Goal: Task Accomplishment & Management: Manage account settings

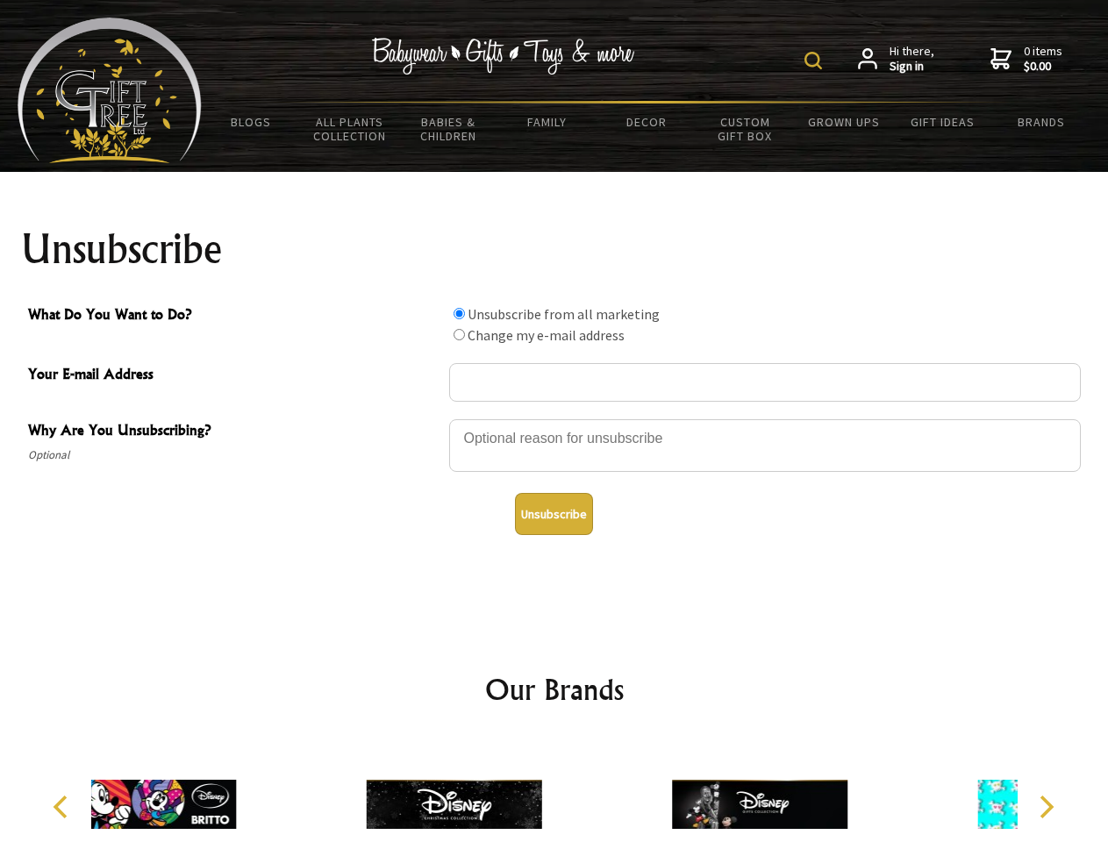
click at [816, 61] on img at bounding box center [814, 61] width 18 height 18
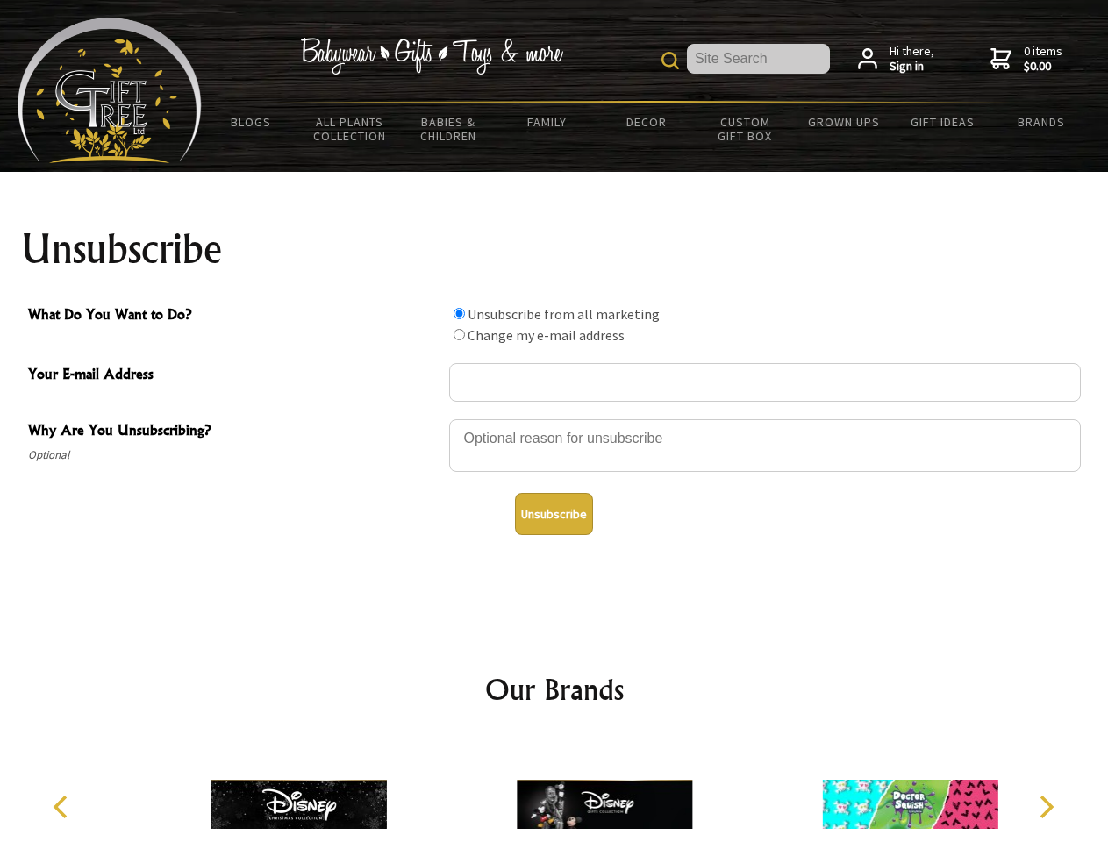
click at [554, 418] on div at bounding box center [765, 448] width 632 height 61
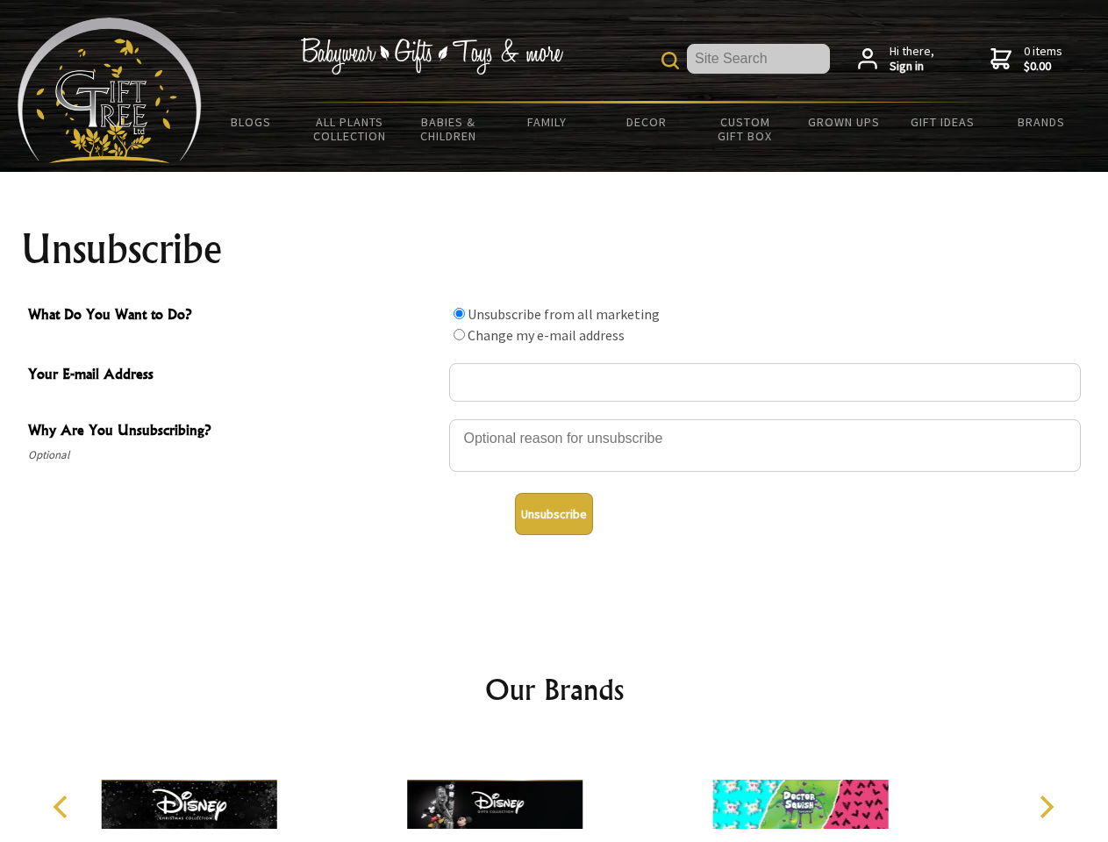
click at [459, 313] on input "What Do You Want to Do?" at bounding box center [459, 313] width 11 height 11
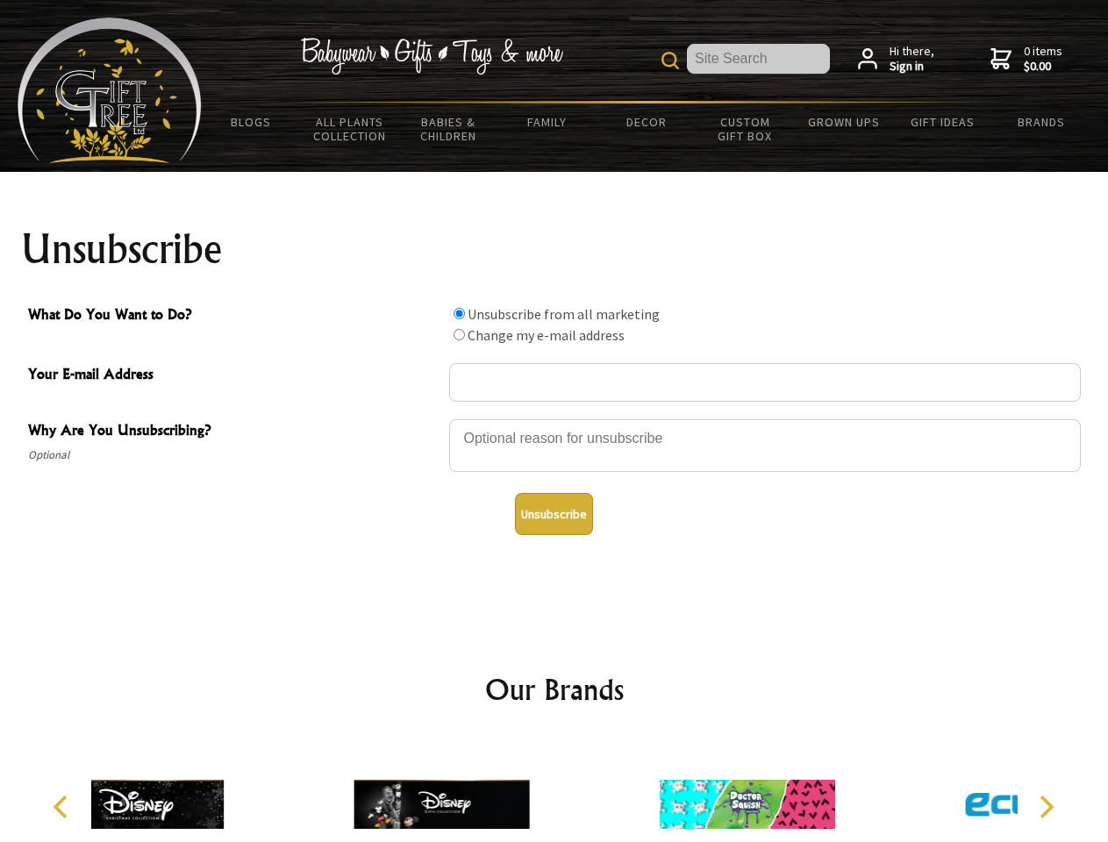
click at [459, 334] on input "What Do You Want to Do?" at bounding box center [459, 334] width 11 height 11
radio input "true"
click at [554, 514] on button "Unsubscribe" at bounding box center [554, 514] width 78 height 42
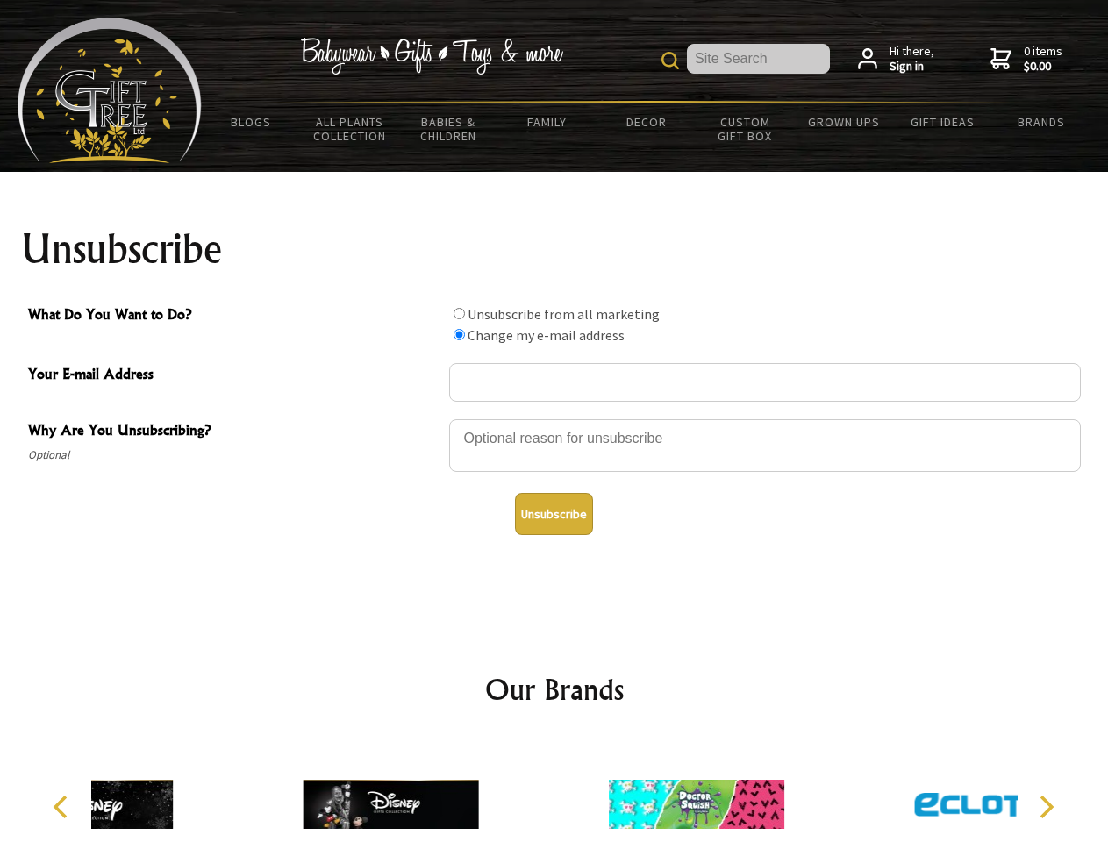
click at [554, 790] on div at bounding box center [696, 807] width 305 height 137
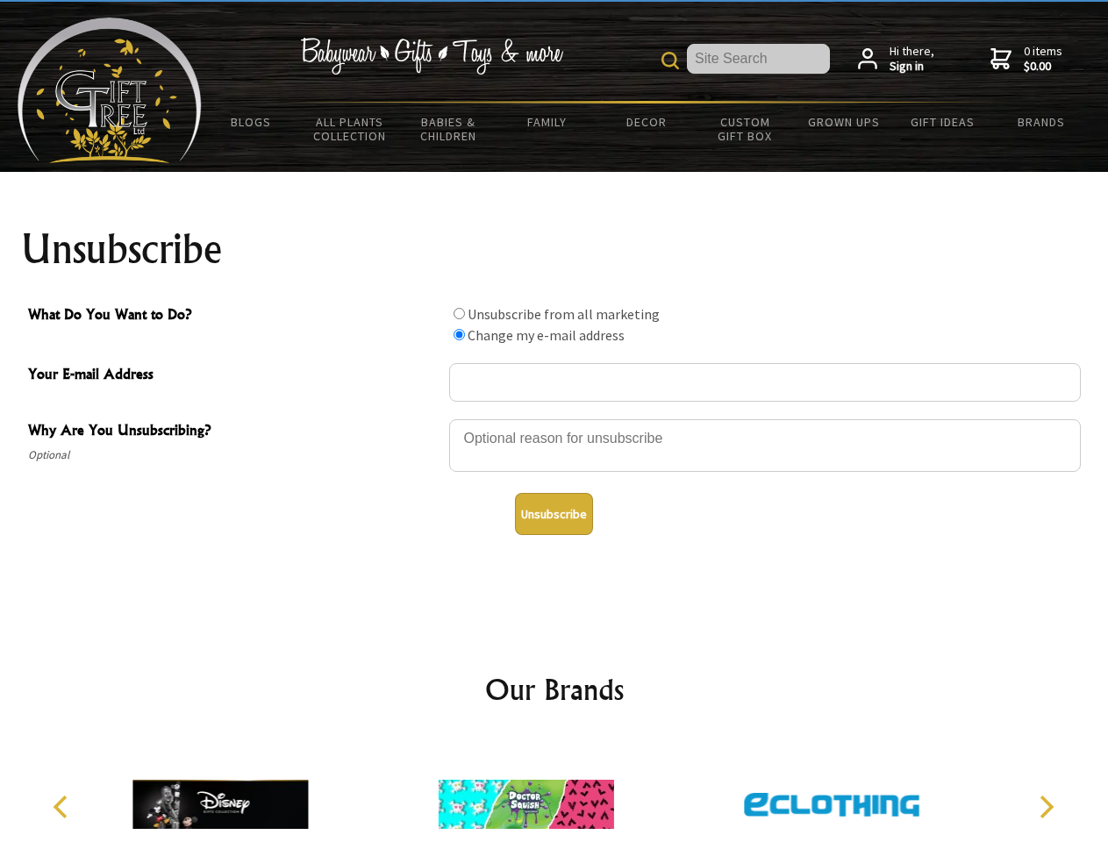
click at [63, 807] on icon "Previous" at bounding box center [62, 807] width 23 height 23
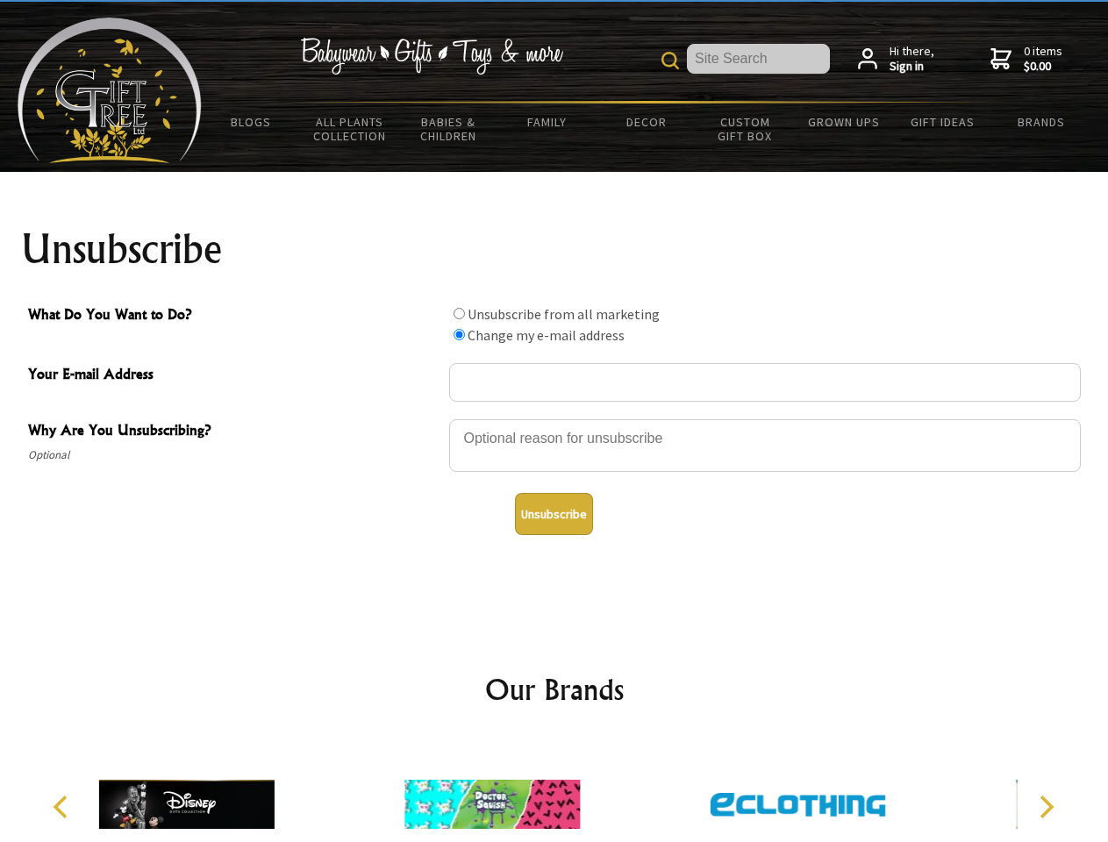
click at [1046, 807] on icon "Next" at bounding box center [1044, 807] width 23 height 23
